Goal: Find specific fact: Find specific fact

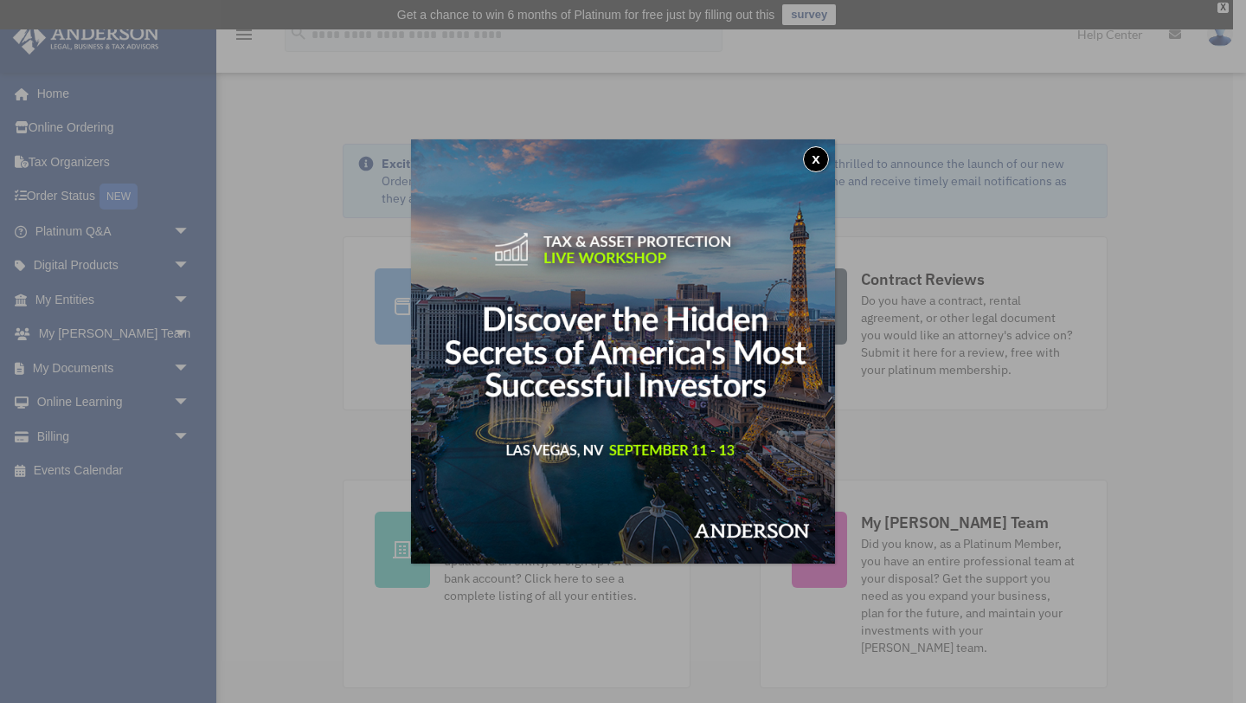
click at [817, 162] on button "x" at bounding box center [816, 159] width 26 height 26
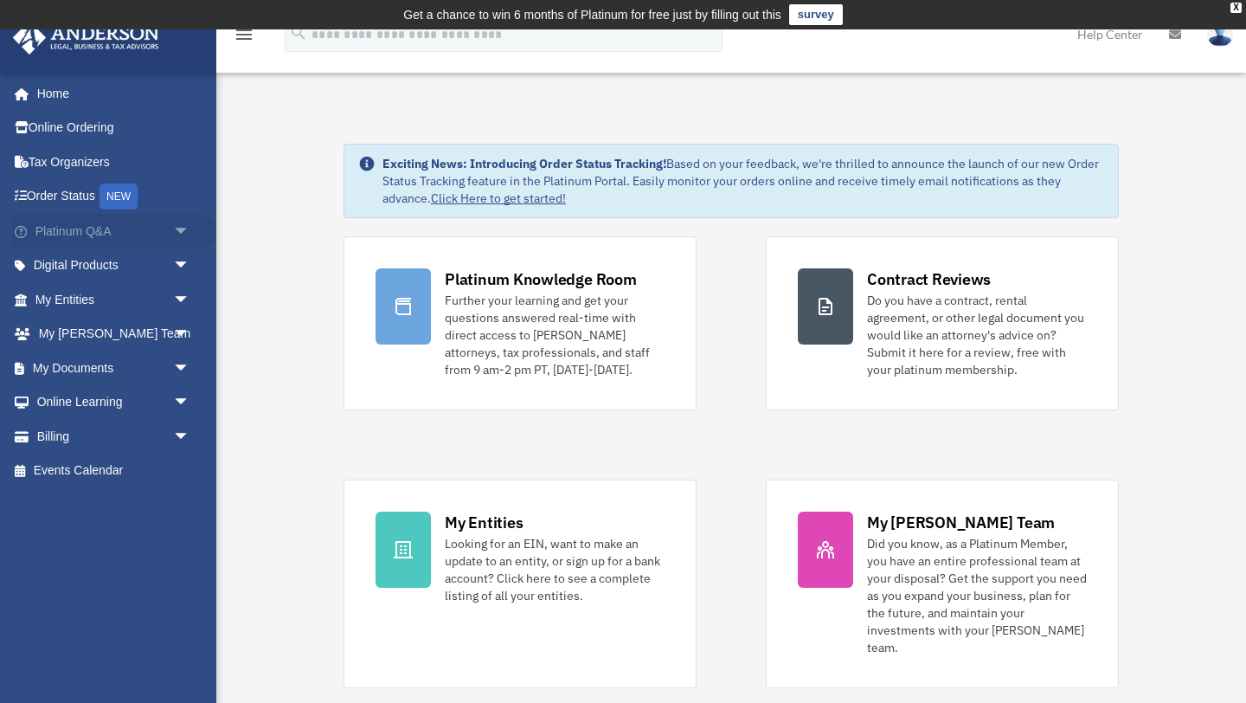
click at [131, 235] on link "Platinum Q&A arrow_drop_down" at bounding box center [114, 231] width 204 height 35
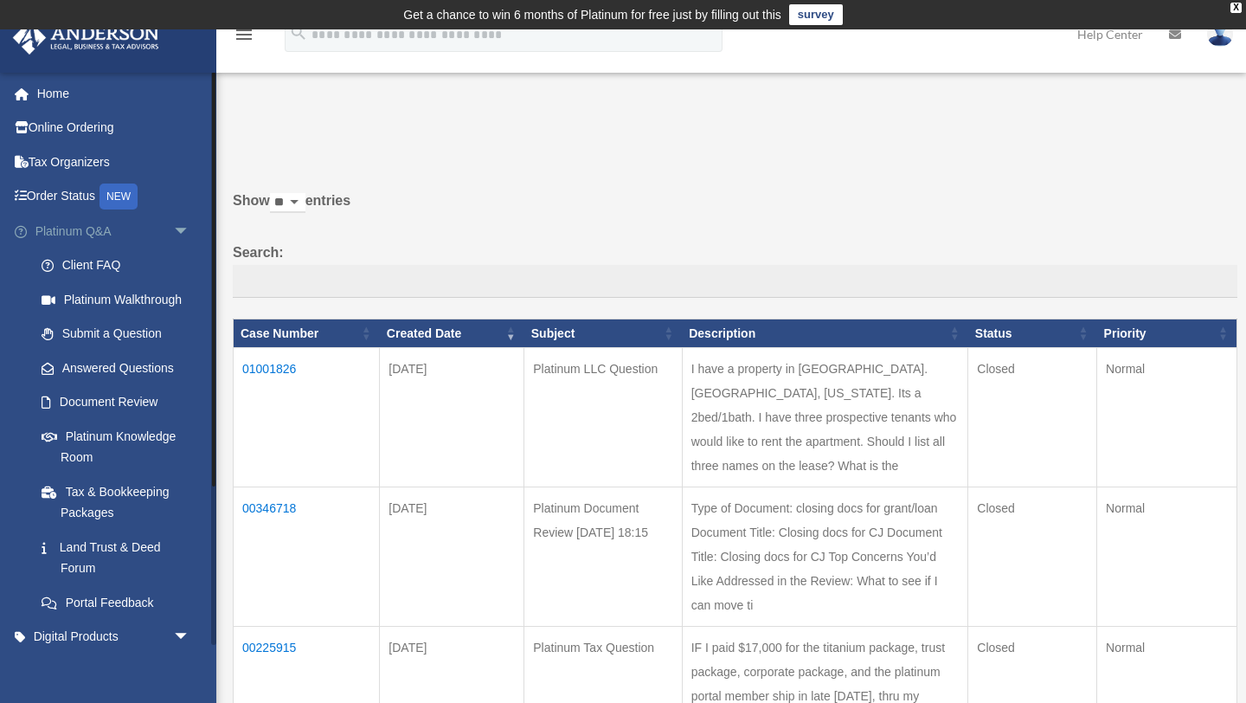
click at [84, 232] on link "Platinum Q&A arrow_drop_down" at bounding box center [114, 231] width 204 height 35
click at [64, 226] on link "Platinum Q&A arrow_drop_down" at bounding box center [114, 231] width 204 height 35
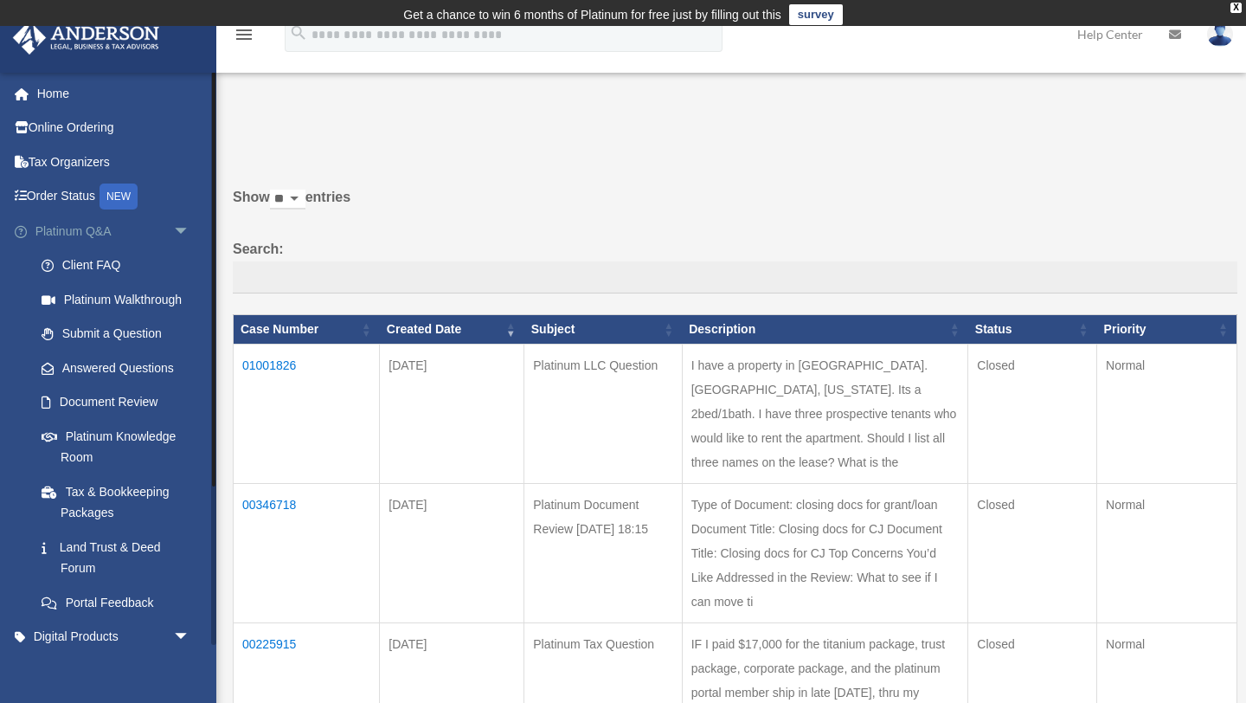
click at [75, 235] on link "Platinum Q&A arrow_drop_down" at bounding box center [114, 231] width 204 height 35
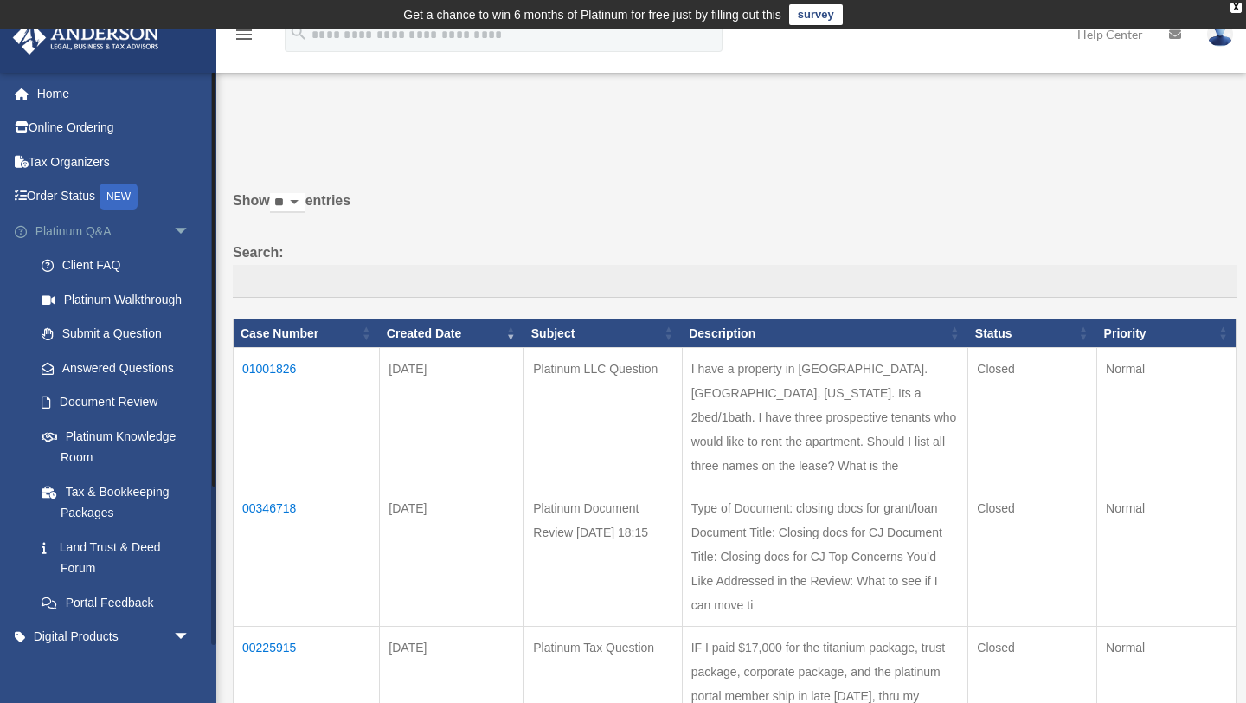
click at [68, 231] on link "Platinum Q&A arrow_drop_down" at bounding box center [114, 231] width 204 height 35
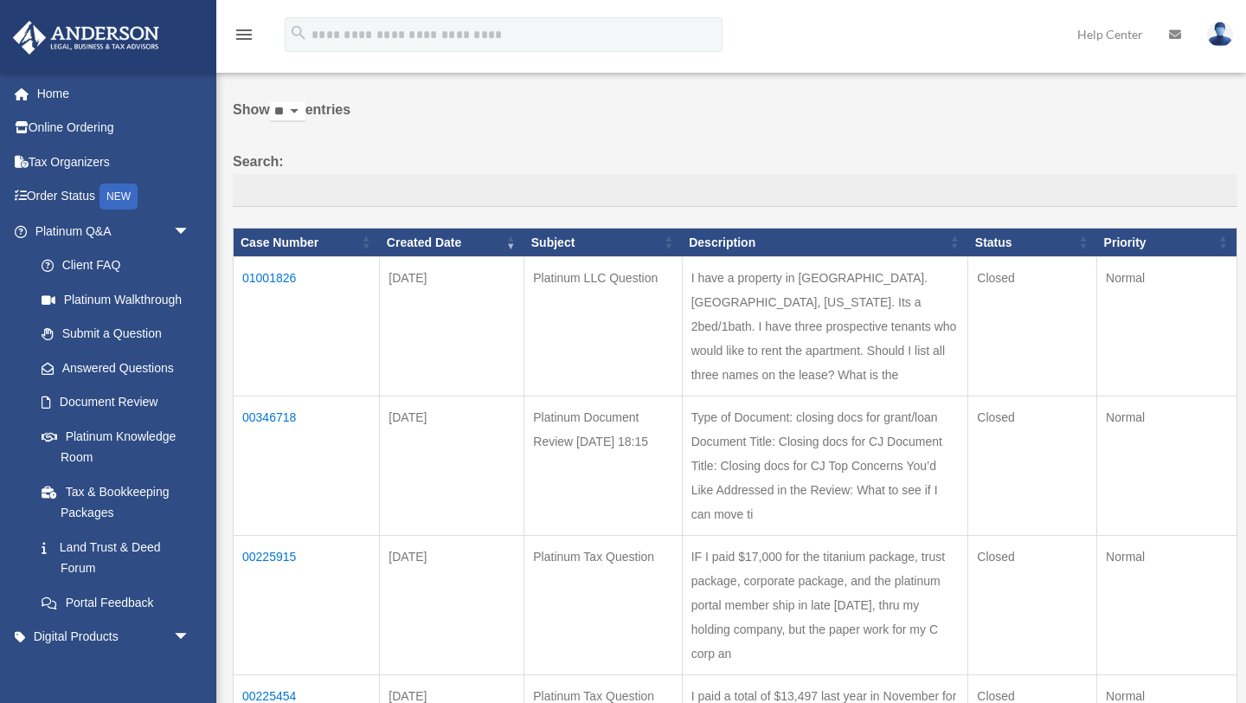
scroll to position [93, 0]
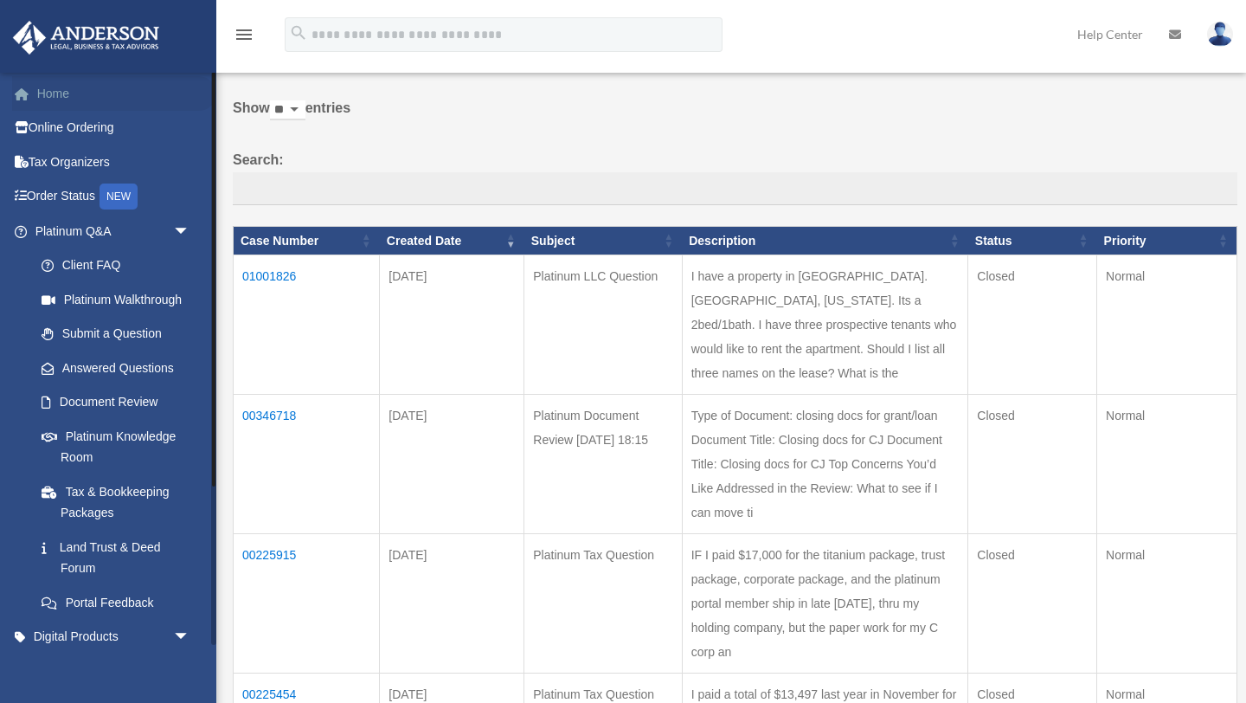
click at [57, 94] on link "Home" at bounding box center [114, 93] width 204 height 35
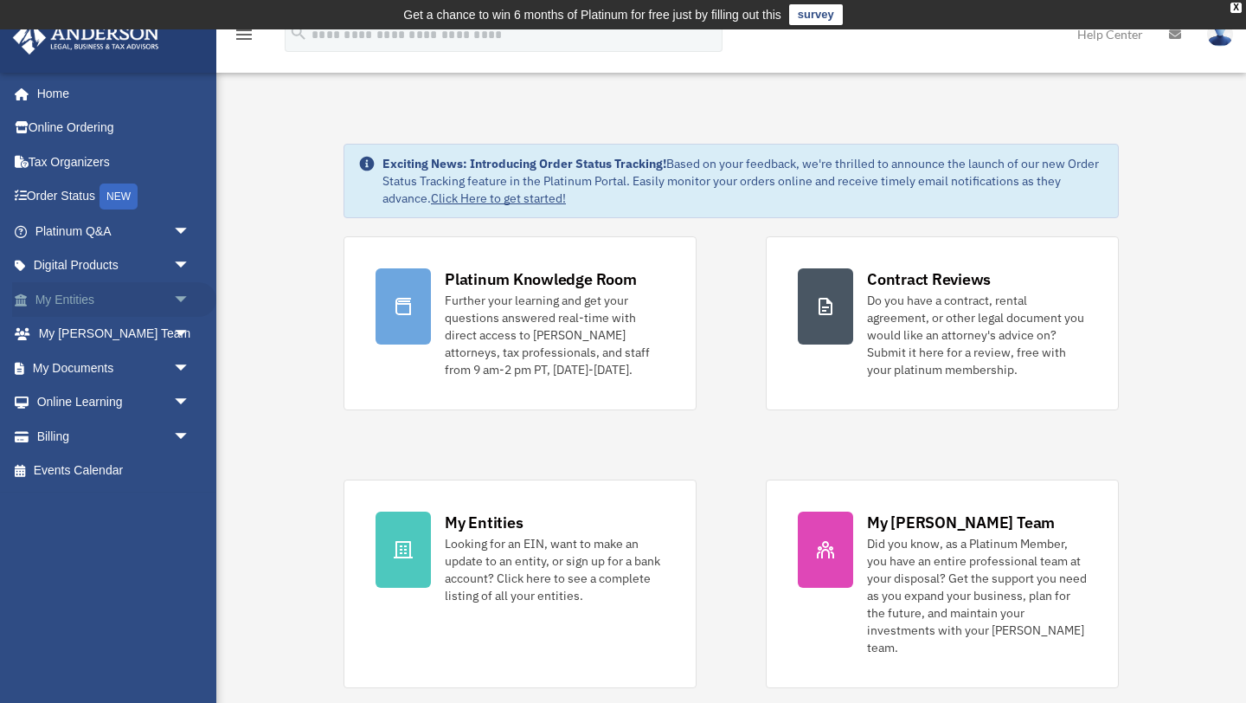
click at [159, 308] on link "My Entities arrow_drop_down" at bounding box center [114, 299] width 204 height 35
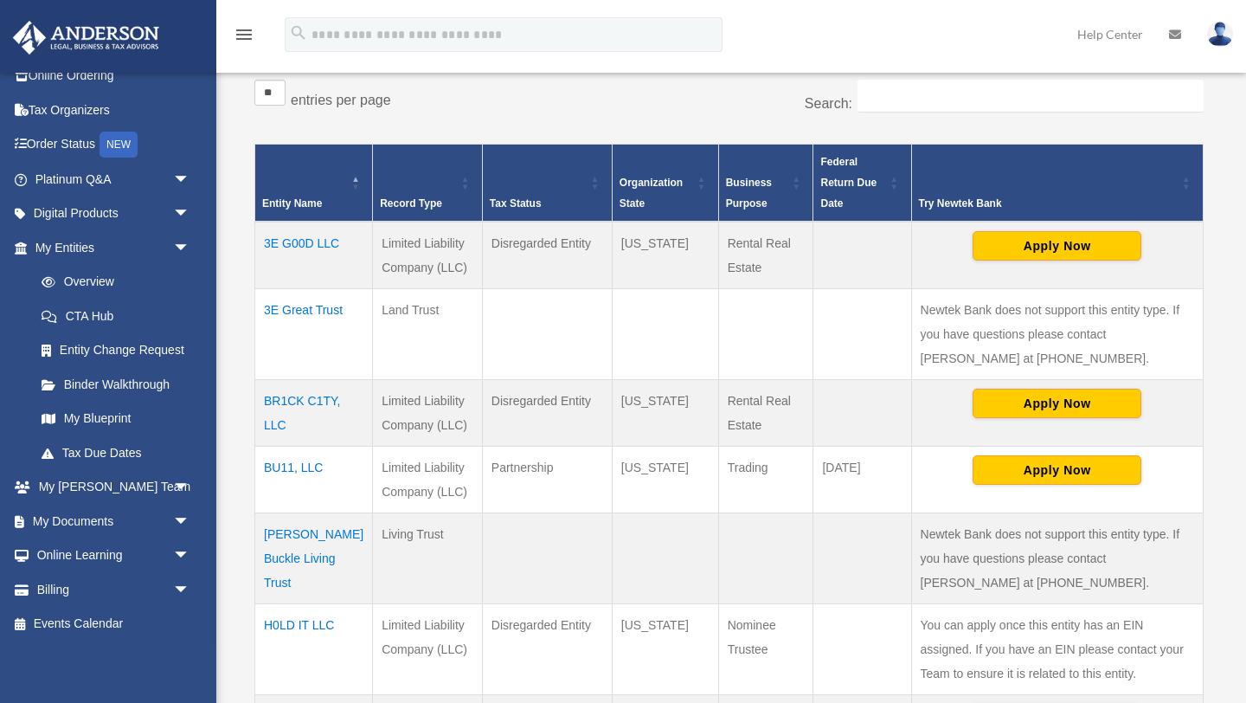
scroll to position [318, 0]
click at [309, 466] on td "BU11, LLC" at bounding box center [314, 478] width 118 height 67
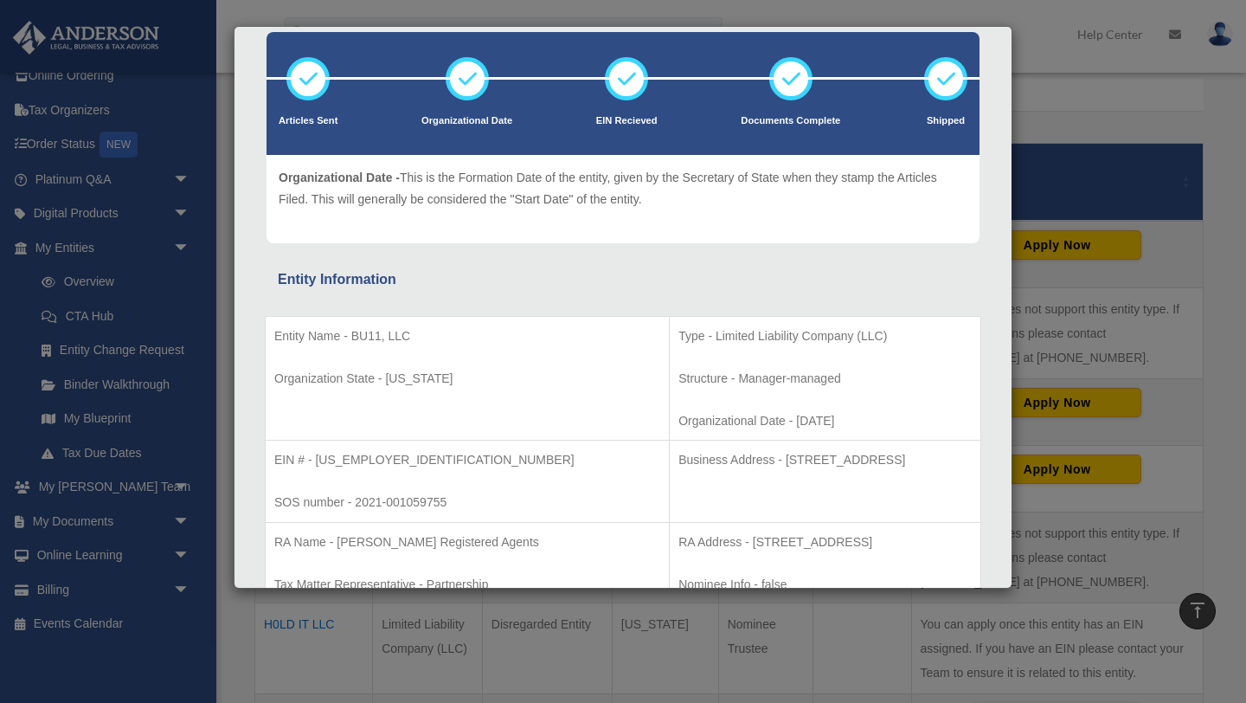
scroll to position [91, 0]
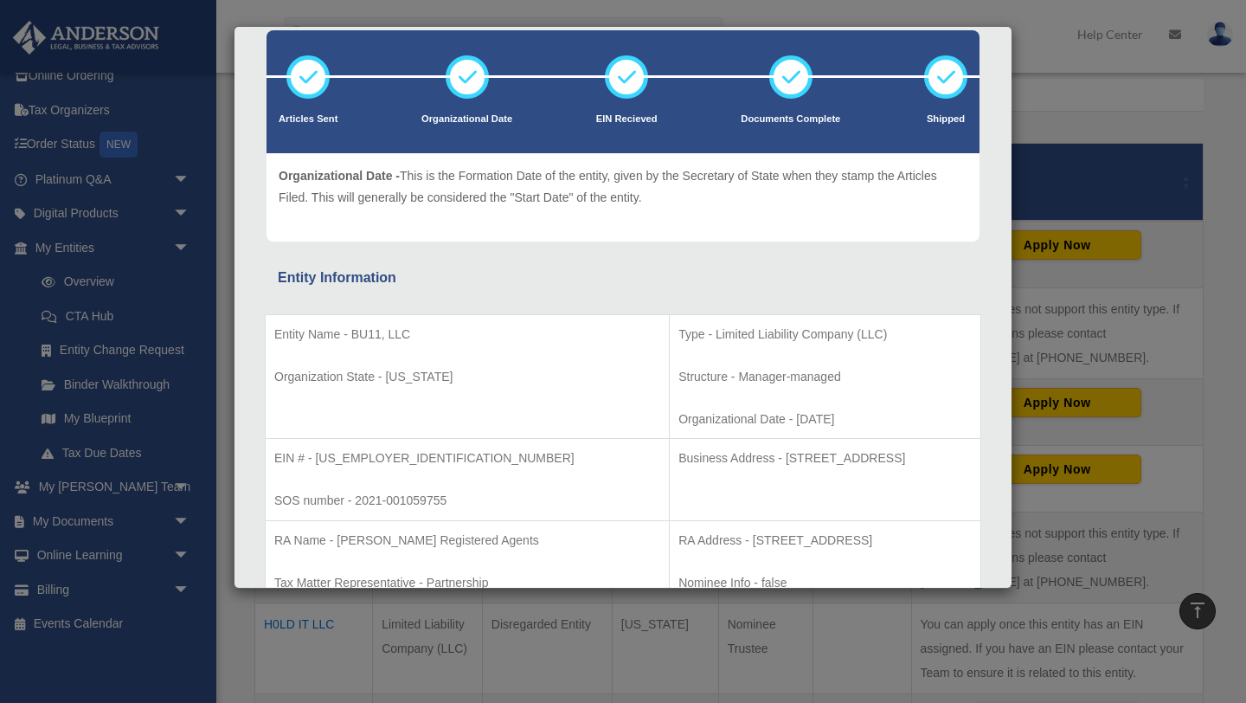
drag, startPoint x: 651, startPoint y: 456, endPoint x: 876, endPoint y: 477, distance: 226.0
click at [878, 480] on td "Business Address - 1718 Capitol Ave., Cheyenne, Wy 82001" at bounding box center [826, 480] width 312 height 82
copy p "1718 Capitol Ave., Cheyenne, Wy 82001"
